Goal: Browse casually

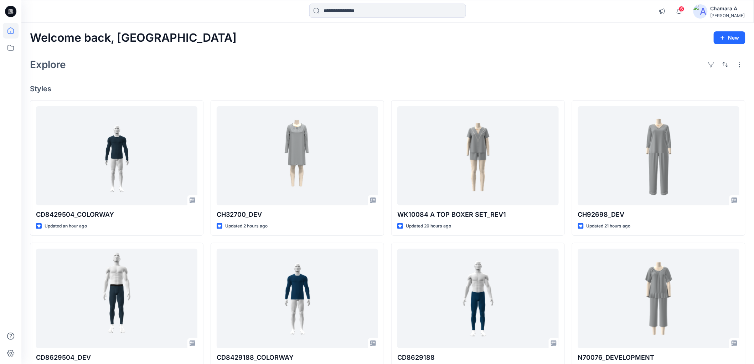
click at [410, 51] on div "Welcome back, Chamara New Explore Styles CD8429504_COLORWAY Updated an hour ago…" at bounding box center [387, 289] width 733 height 533
click at [685, 10] on span "6" at bounding box center [682, 9] width 6 height 6
